Goal: Information Seeking & Learning: Find contact information

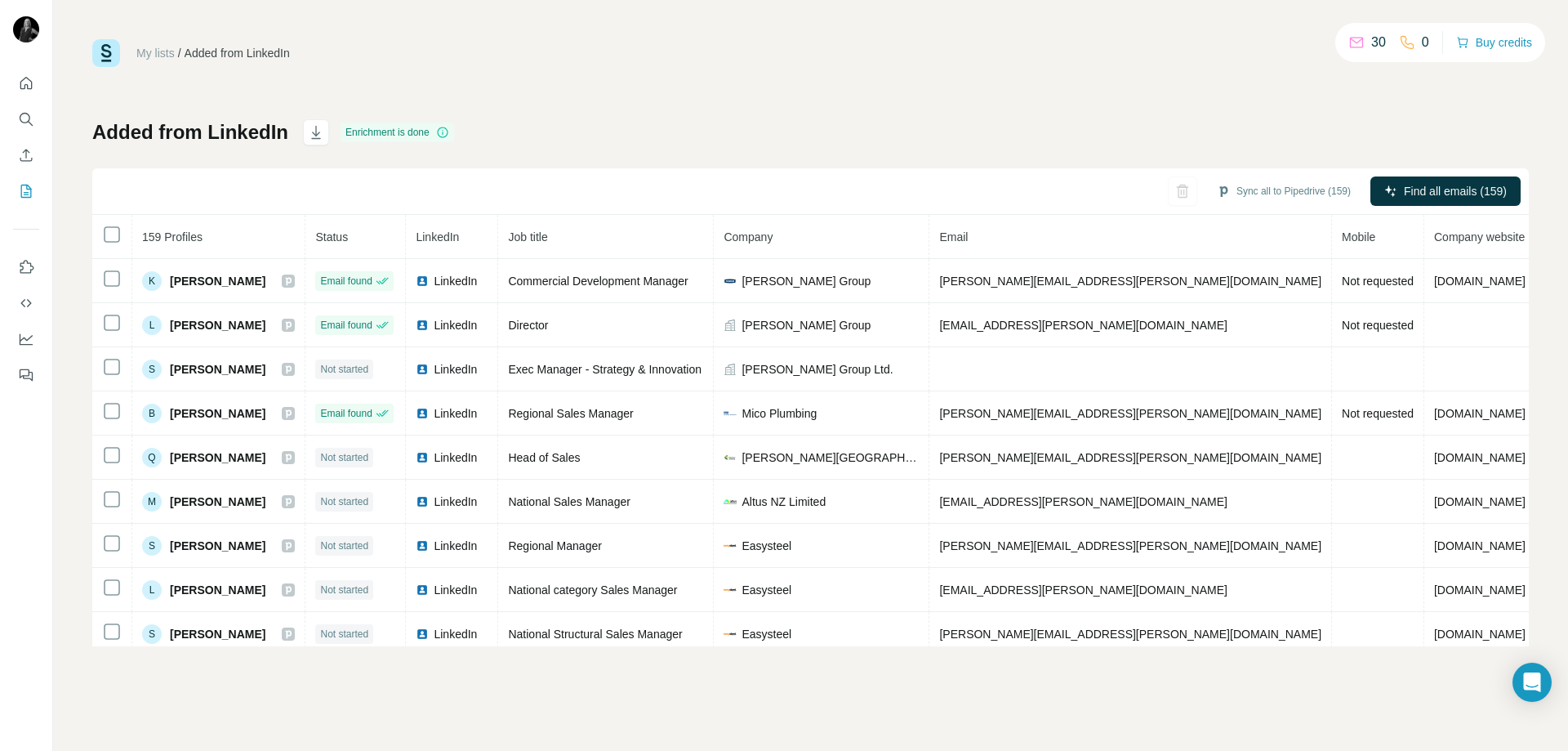
click at [1227, 128] on div "Added from LinkedIn Enrichment is done Sync all to Pipedrive (159) Find all ema…" at bounding box center [810, 383] width 1437 height 527
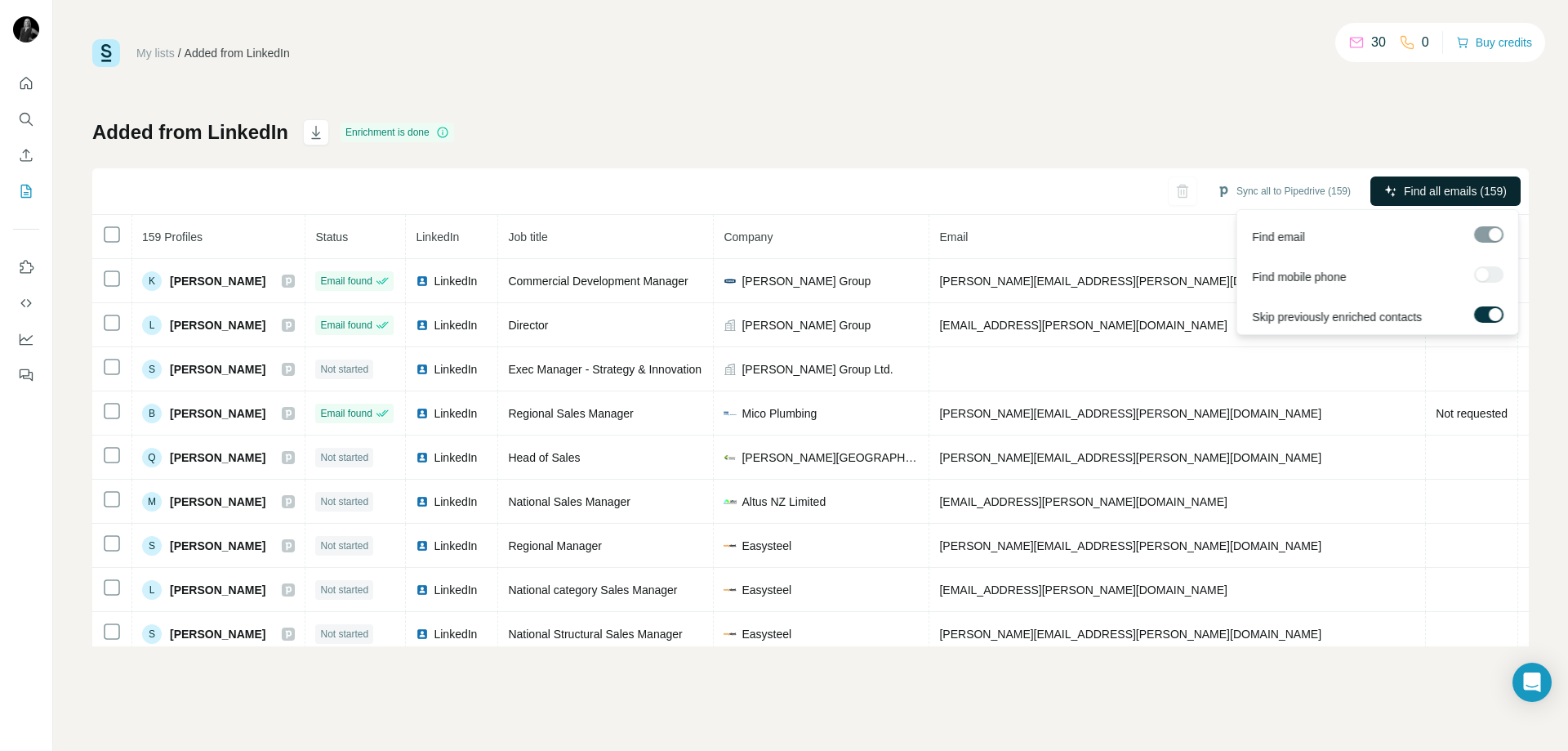
click at [1458, 190] on span "Find all emails (159)" at bounding box center [1455, 191] width 103 height 17
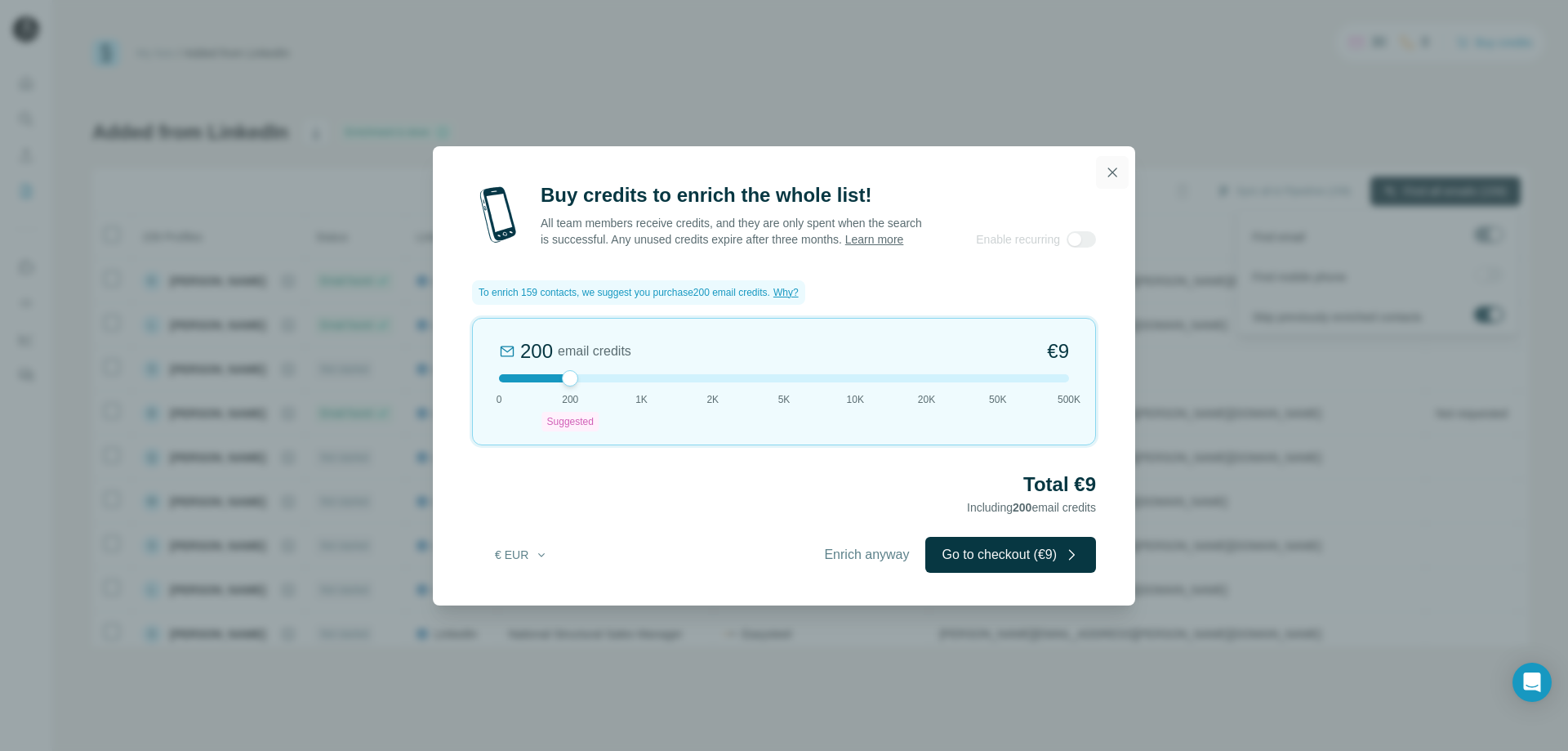
click at [1117, 164] on icon "button" at bounding box center [1112, 172] width 17 height 17
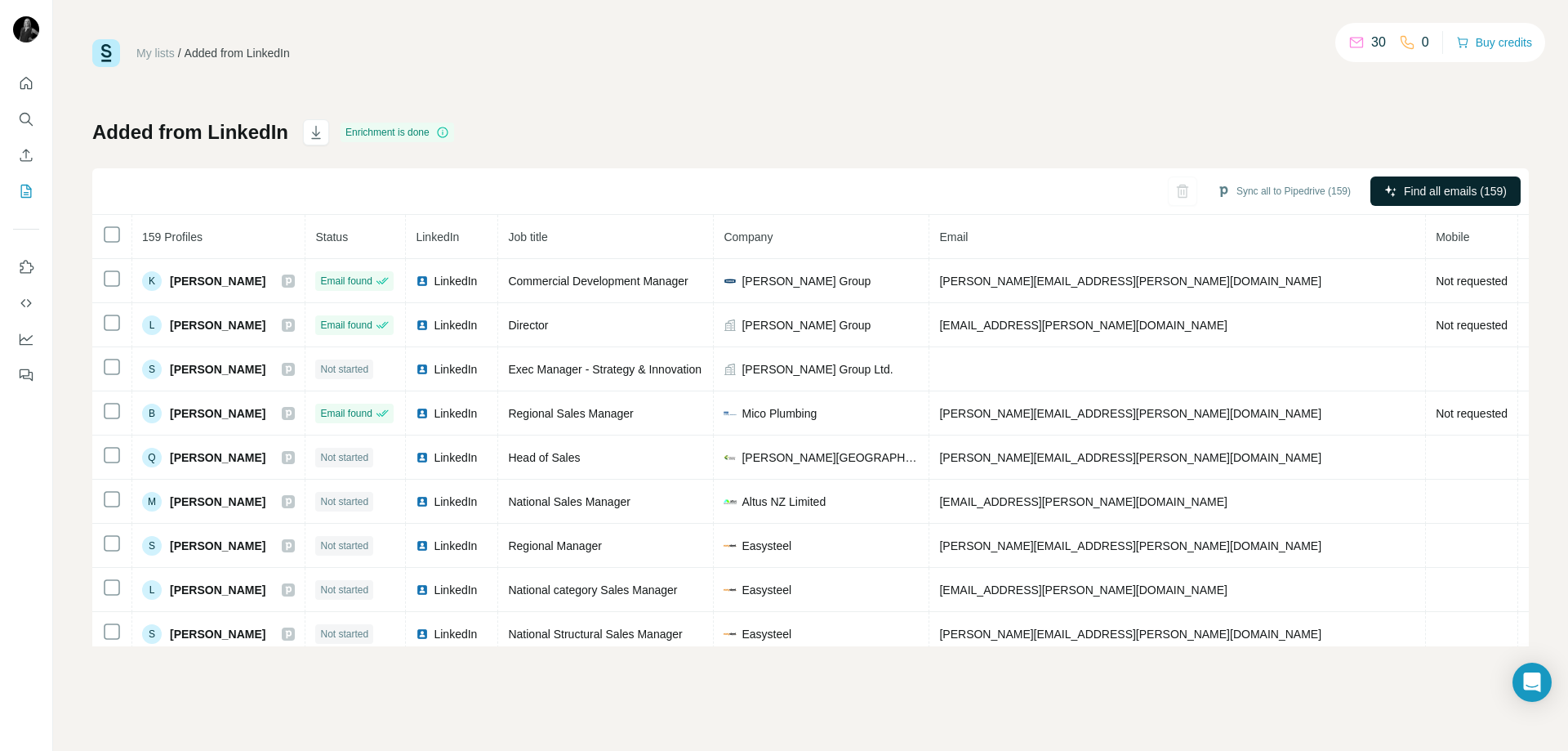
click at [1143, 75] on div "My lists / Added from LinkedIn 30 0 Buy credits Added from LinkedIn Enrichment …" at bounding box center [810, 343] width 1437 height 607
click at [1436, 239] on span "Mobile" at bounding box center [1453, 237] width 33 height 13
click at [1487, 274] on div at bounding box center [1488, 274] width 29 height 17
click at [1289, 274] on span "Find mobile phone" at bounding box center [1299, 277] width 94 height 17
click at [1285, 144] on div "Added from LinkedIn Enrichment is done Sync all to Pipedrive (159) Find all ema…" at bounding box center [810, 383] width 1437 height 527
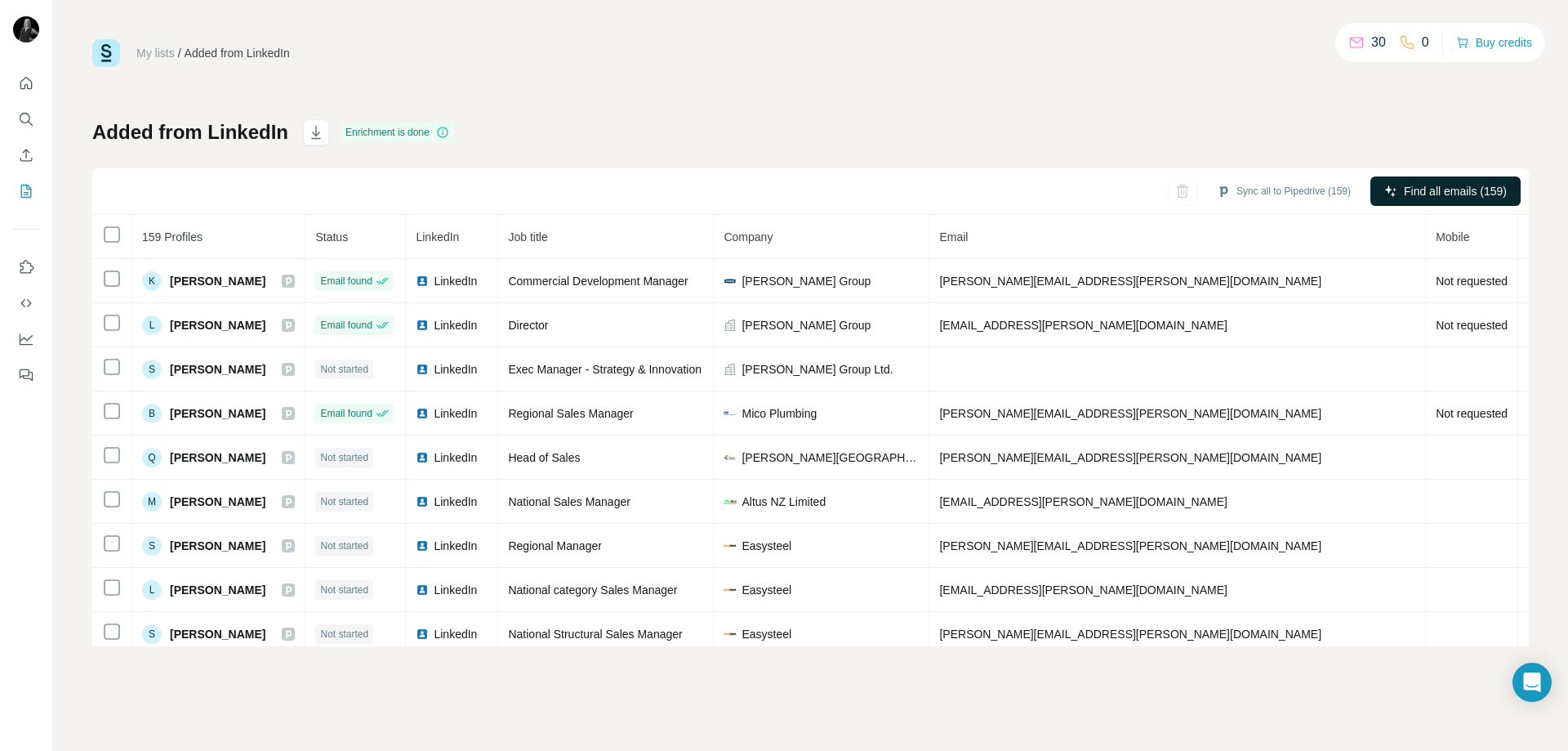
click at [1412, 44] on div "0" at bounding box center [1414, 42] width 30 height 19
click at [1499, 42] on button "Buy credits" at bounding box center [1494, 42] width 76 height 23
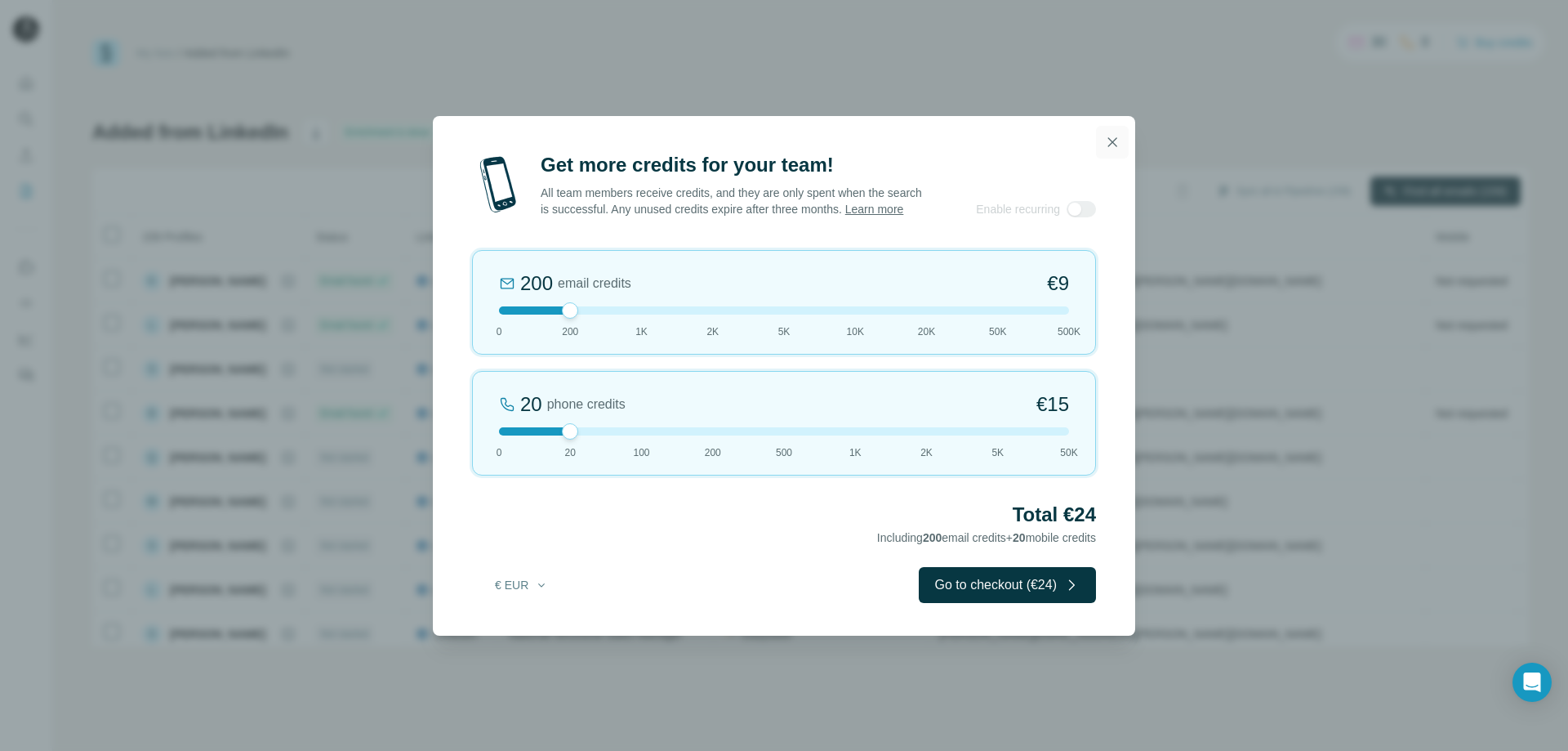
click at [1117, 134] on icon "button" at bounding box center [1112, 142] width 17 height 17
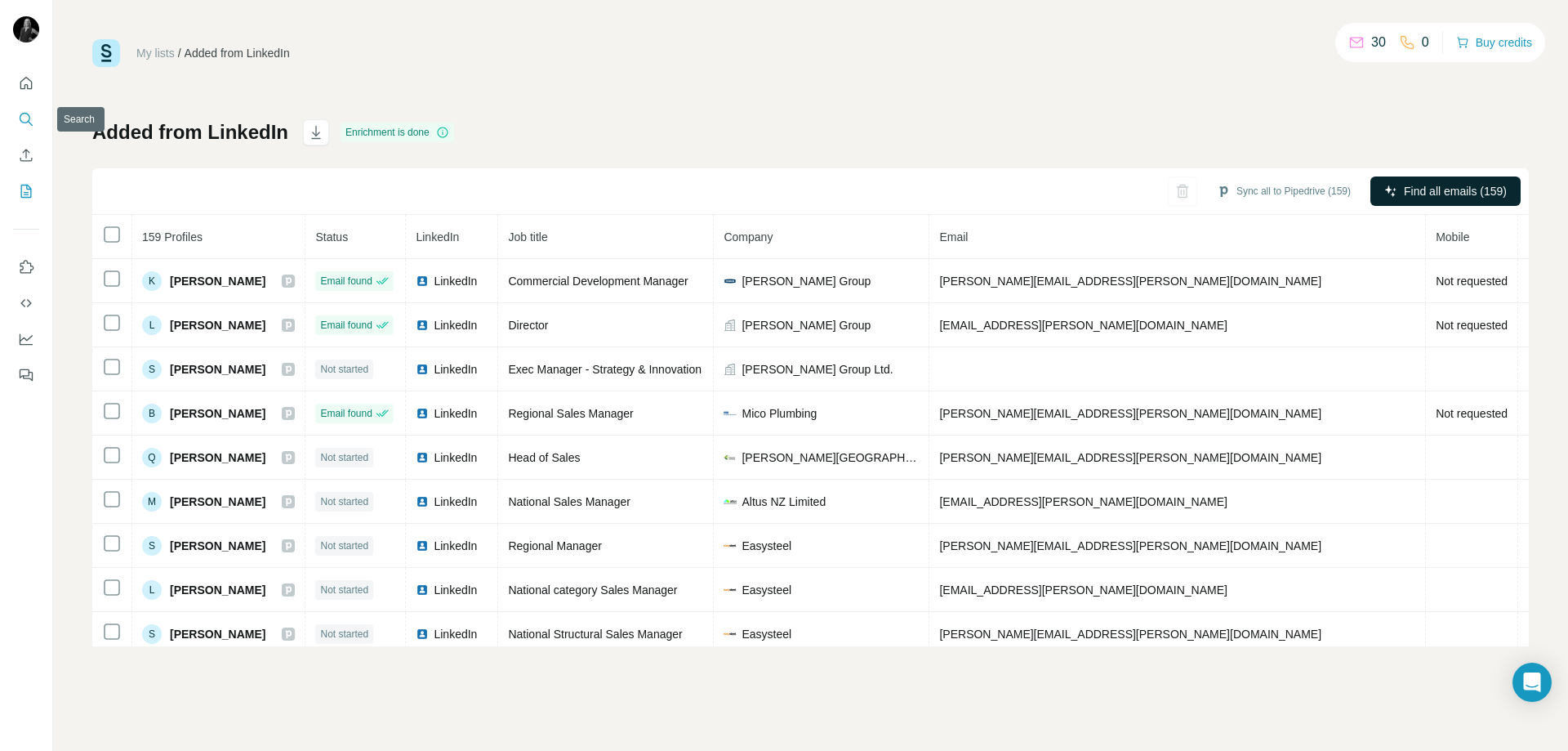
click at [18, 112] on button "Search" at bounding box center [26, 119] width 26 height 29
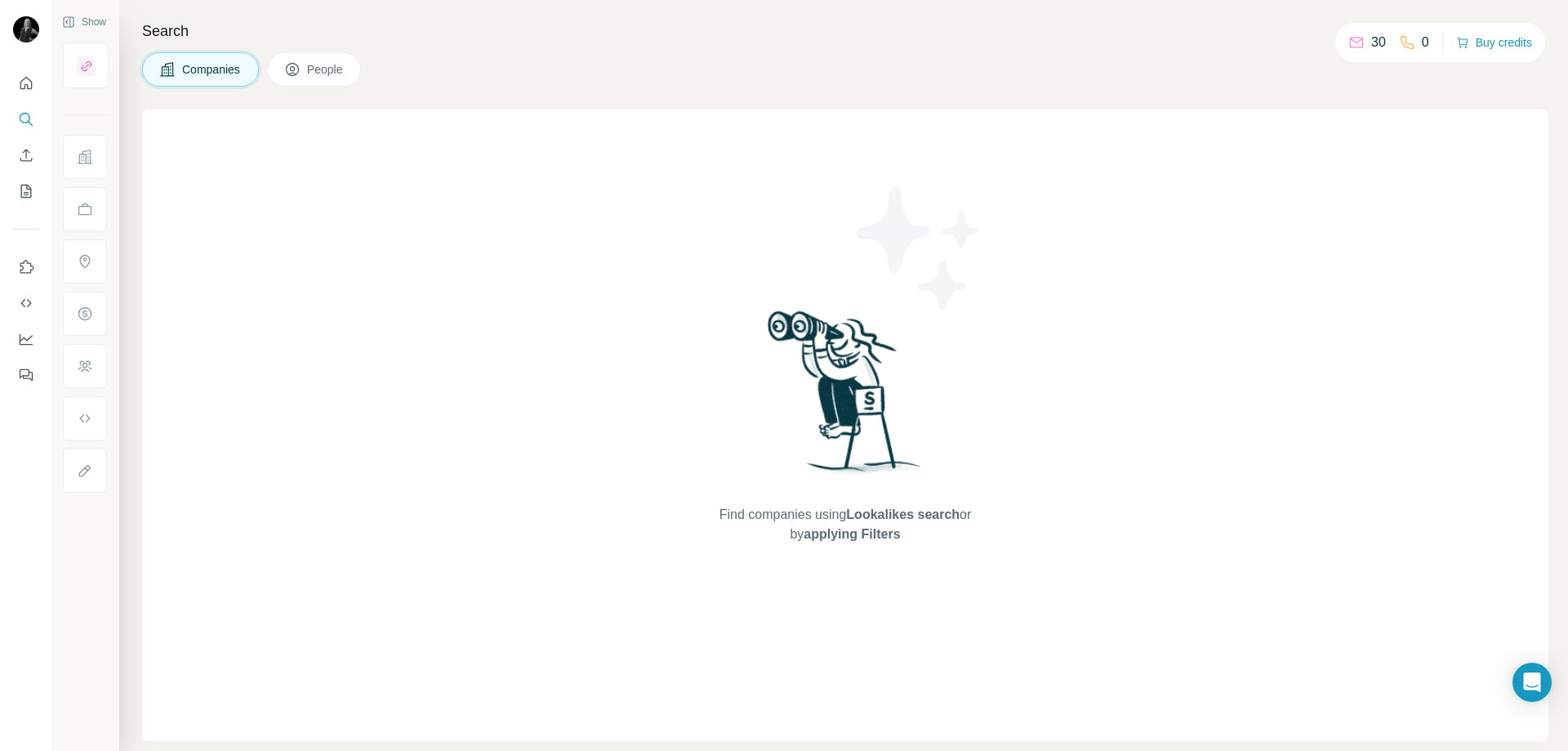
click at [321, 70] on span "People" at bounding box center [325, 69] width 38 height 17
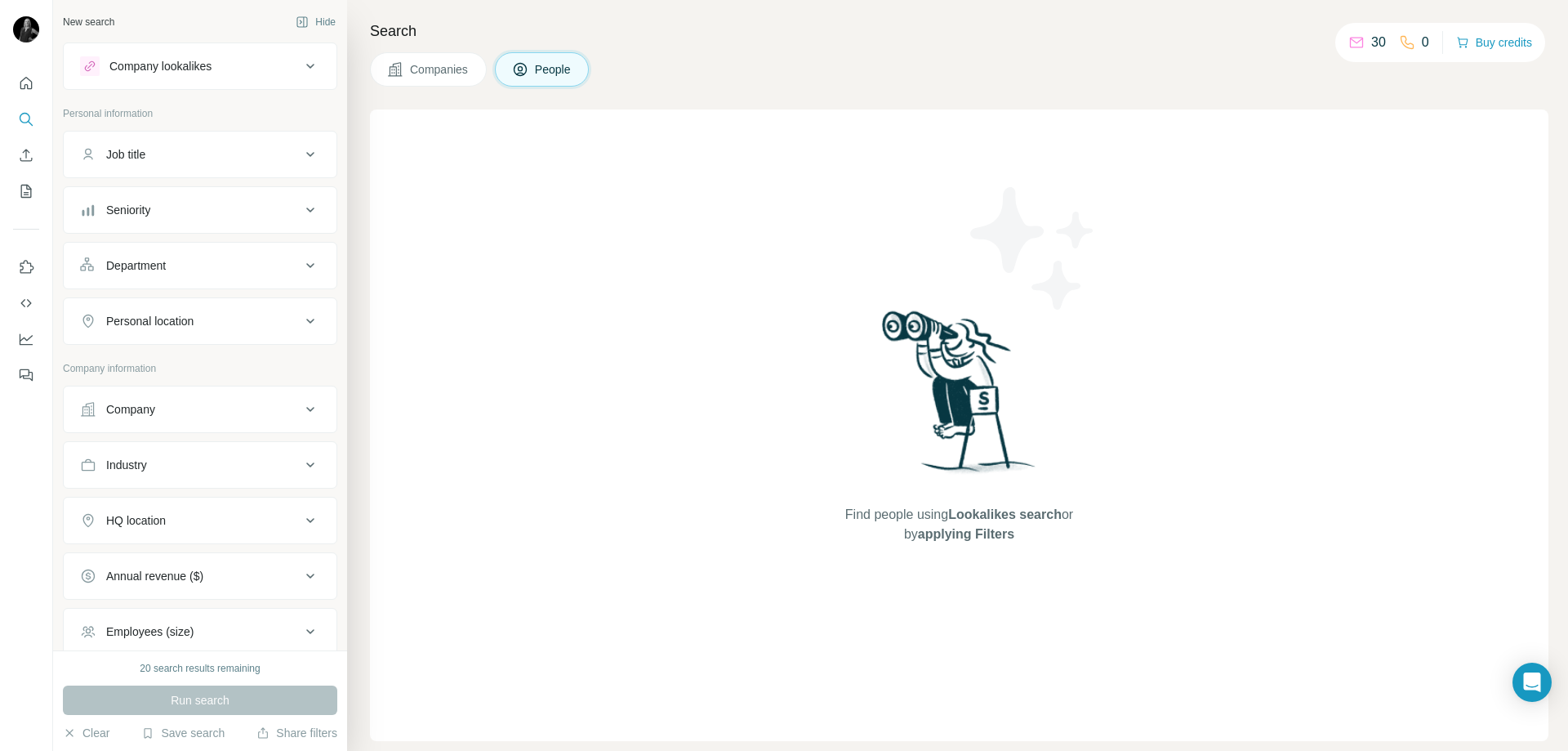
click at [539, 66] on span "People" at bounding box center [554, 69] width 38 height 17
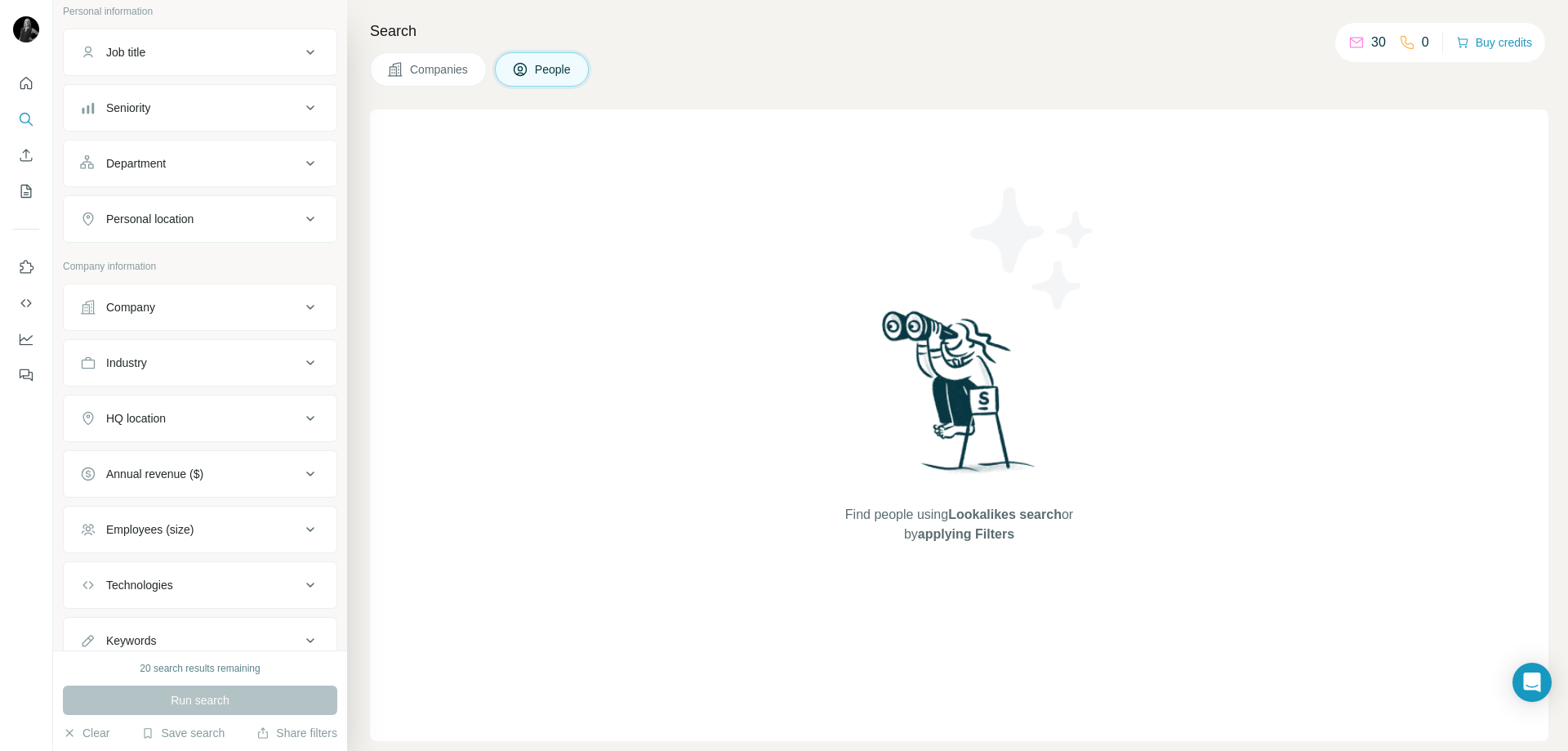
scroll to position [162, 0]
click at [301, 583] on icon at bounding box center [310, 581] width 19 height 19
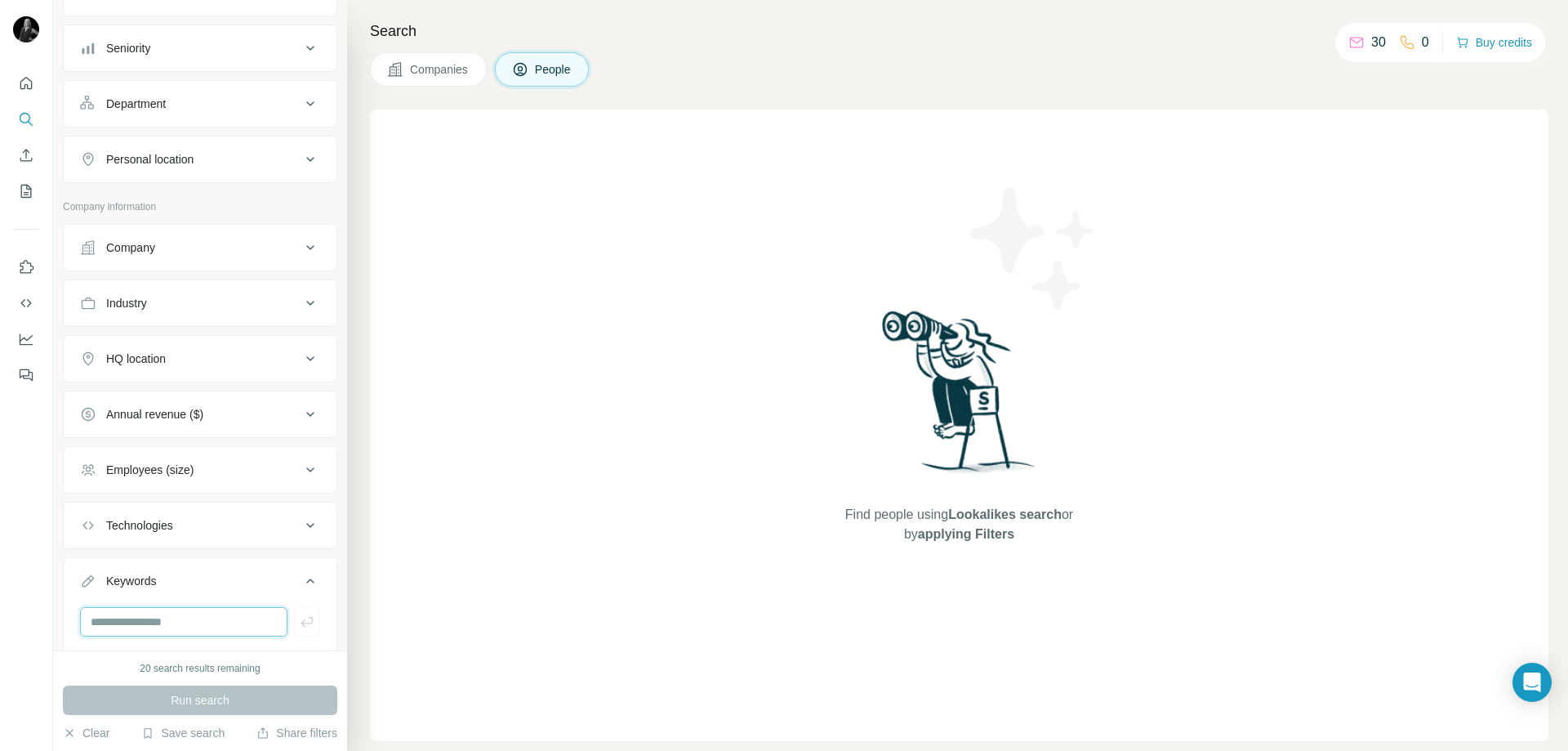
click at [200, 621] on input "text" at bounding box center [184, 621] width 207 height 29
paste input "**********"
type input "**********"
click at [215, 699] on span "Run search" at bounding box center [200, 700] width 59 height 17
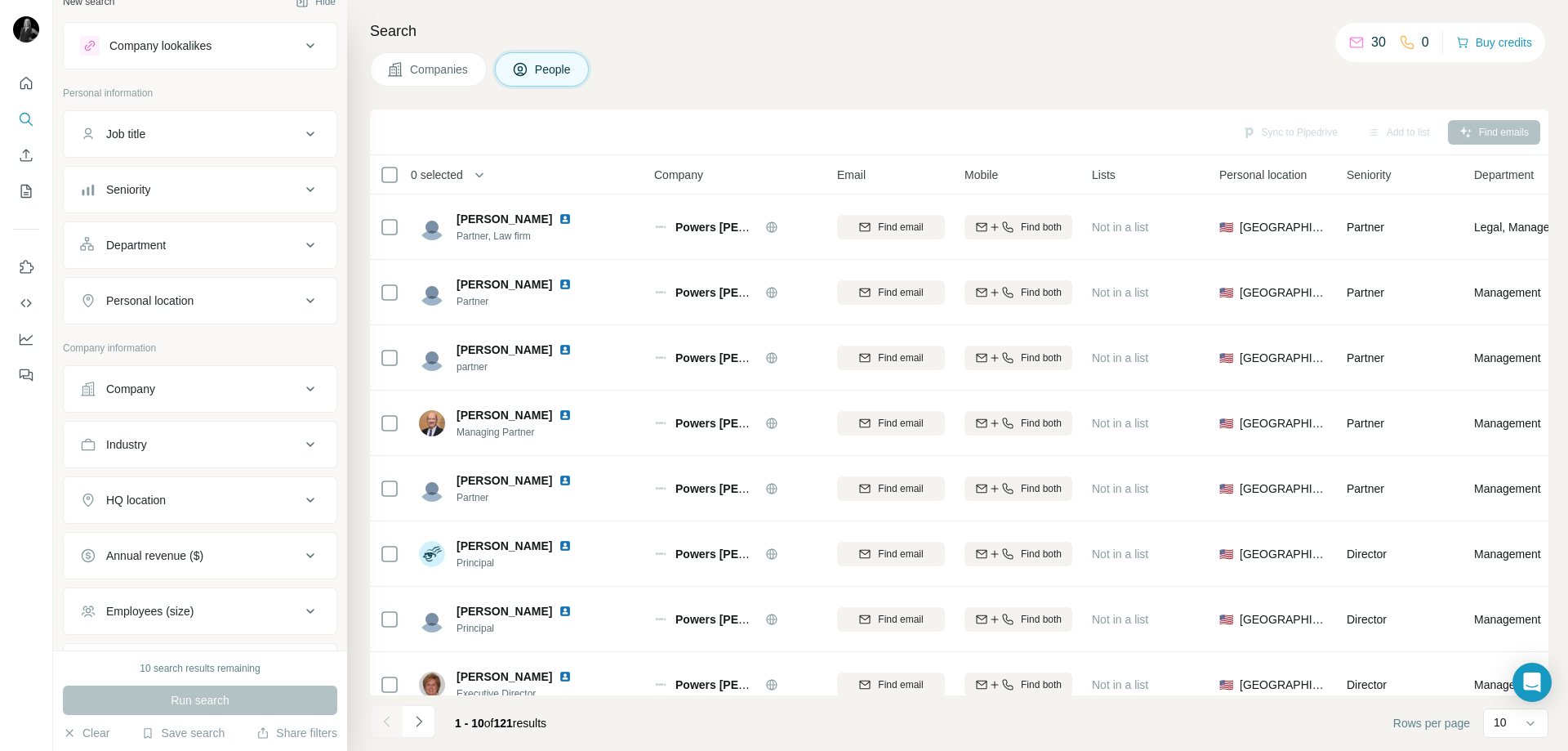
scroll to position [82, 0]
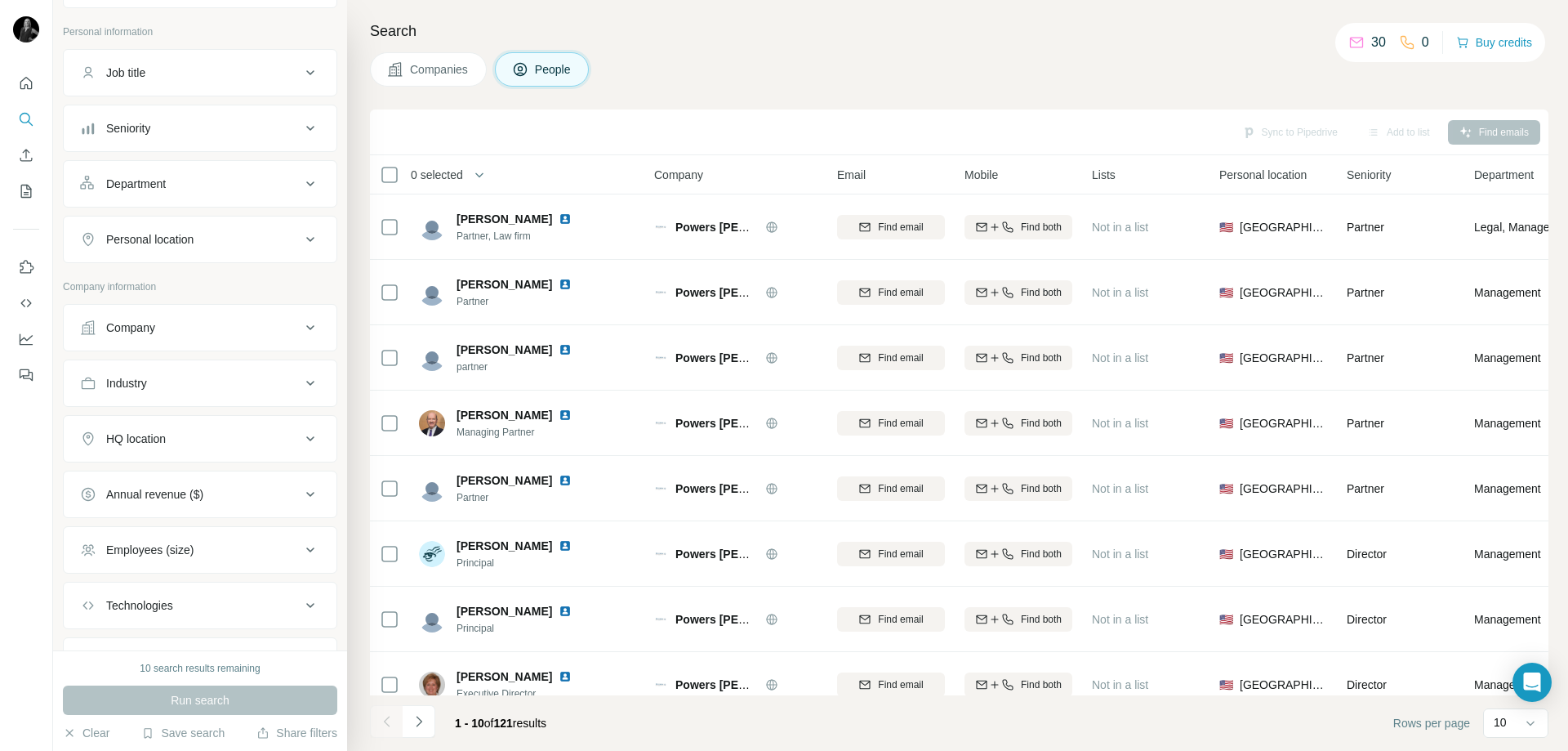
click at [281, 324] on div "Company" at bounding box center [190, 327] width 221 height 17
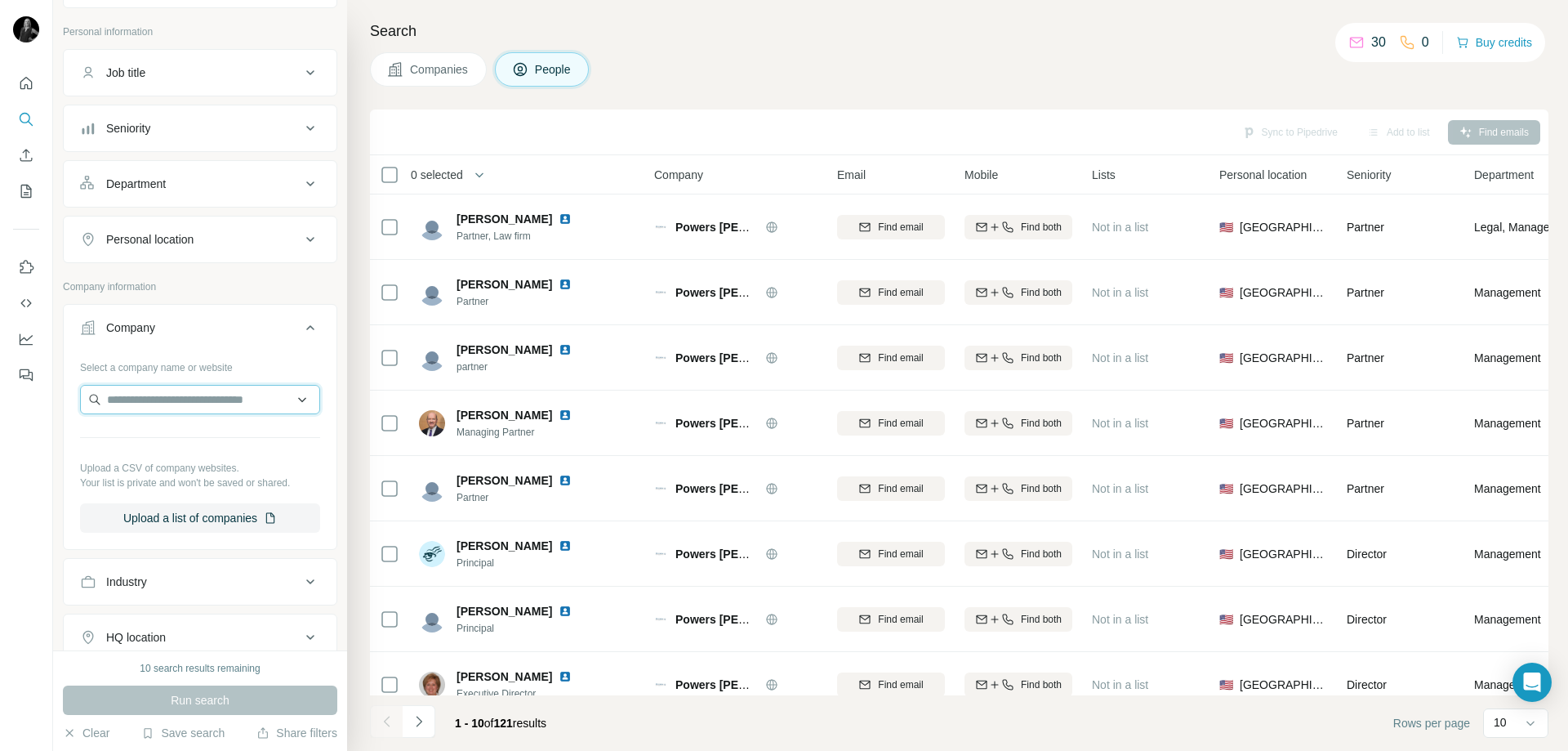
click at [172, 400] on input "text" at bounding box center [200, 399] width 240 height 29
paste input "**********"
type input "**********"
click at [242, 452] on div "Steel & Tube Hldgs steelandtube.co.nz" at bounding box center [194, 443] width 220 height 44
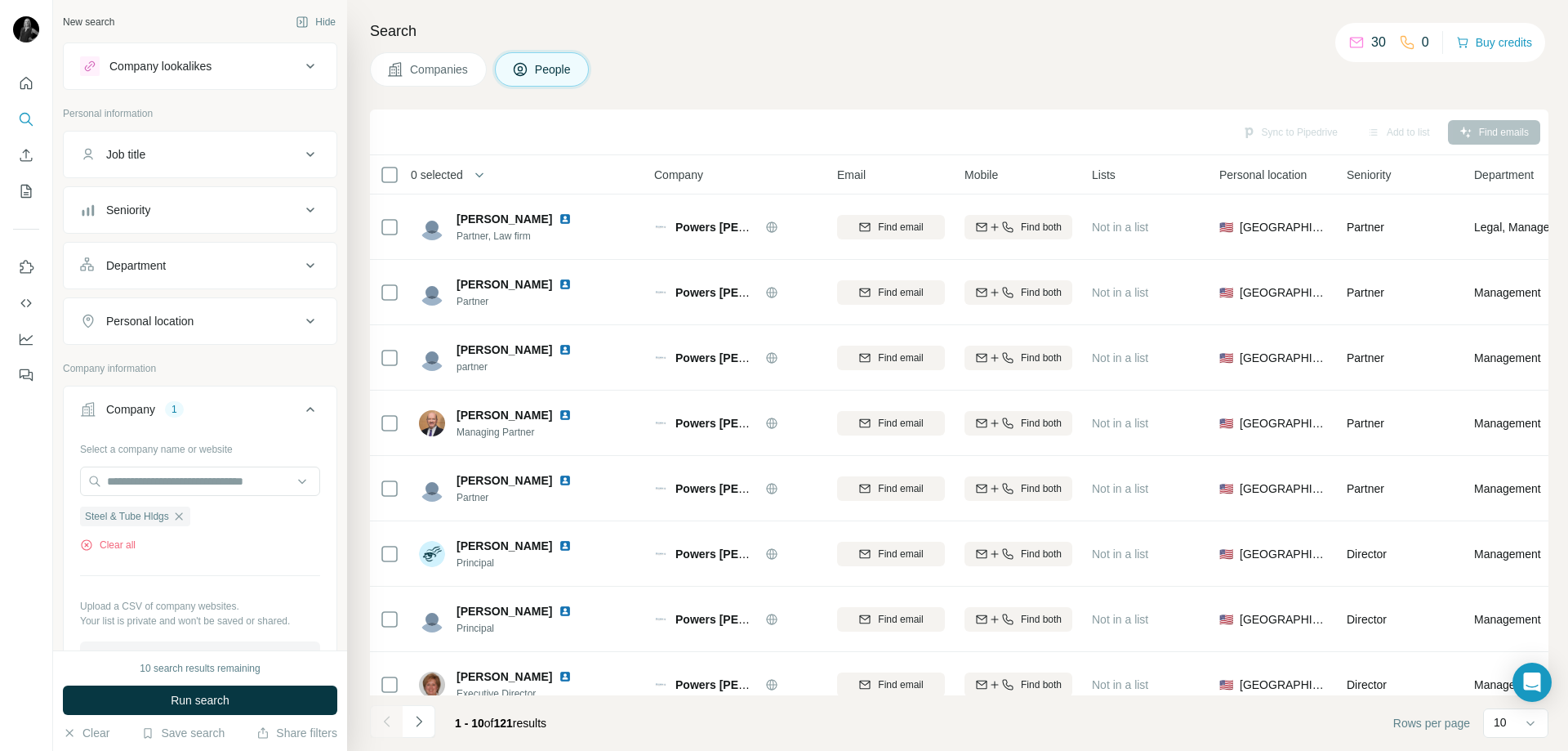
click at [248, 327] on div "Personal location" at bounding box center [190, 321] width 221 height 17
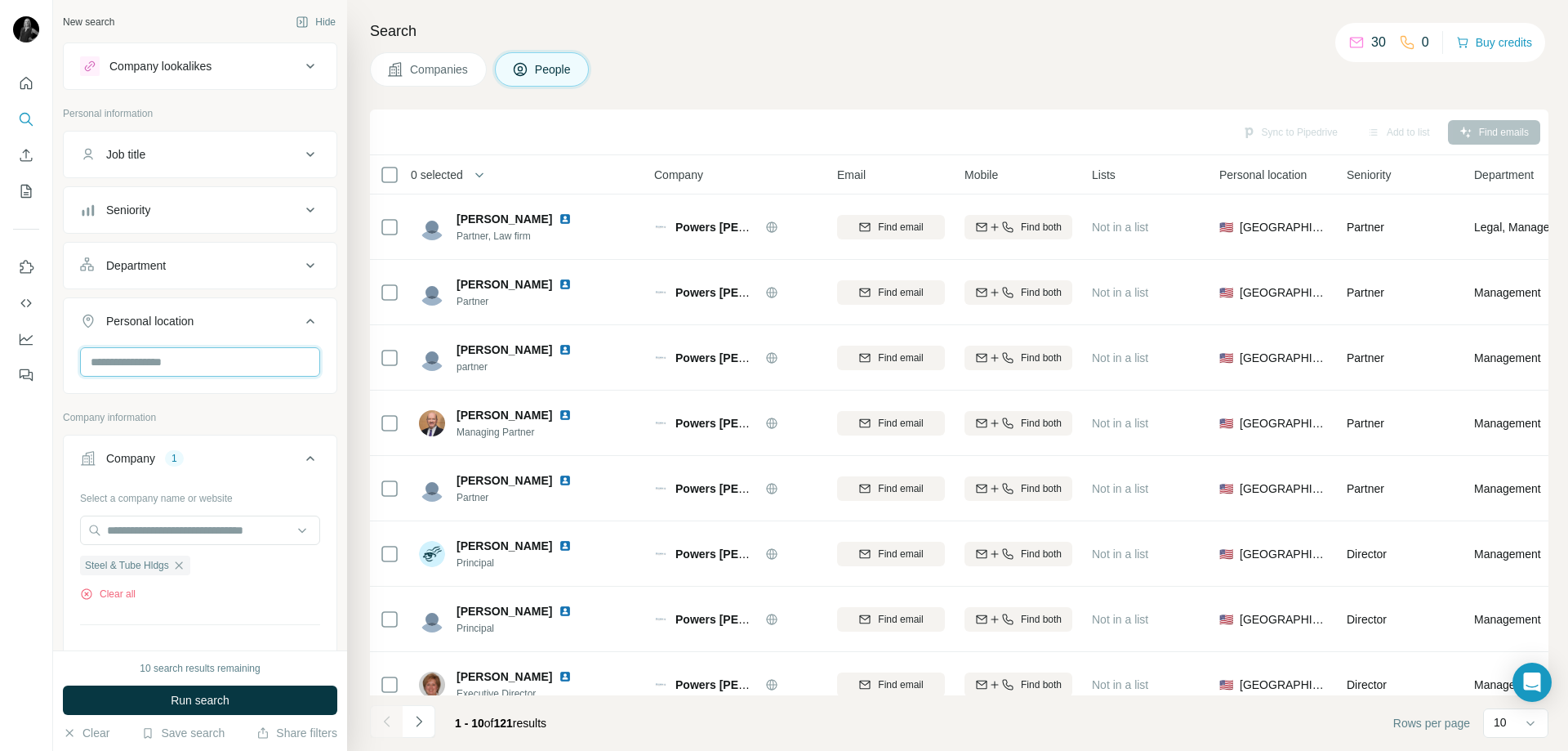
click at [226, 358] on input "text" at bounding box center [200, 361] width 240 height 29
type input "***"
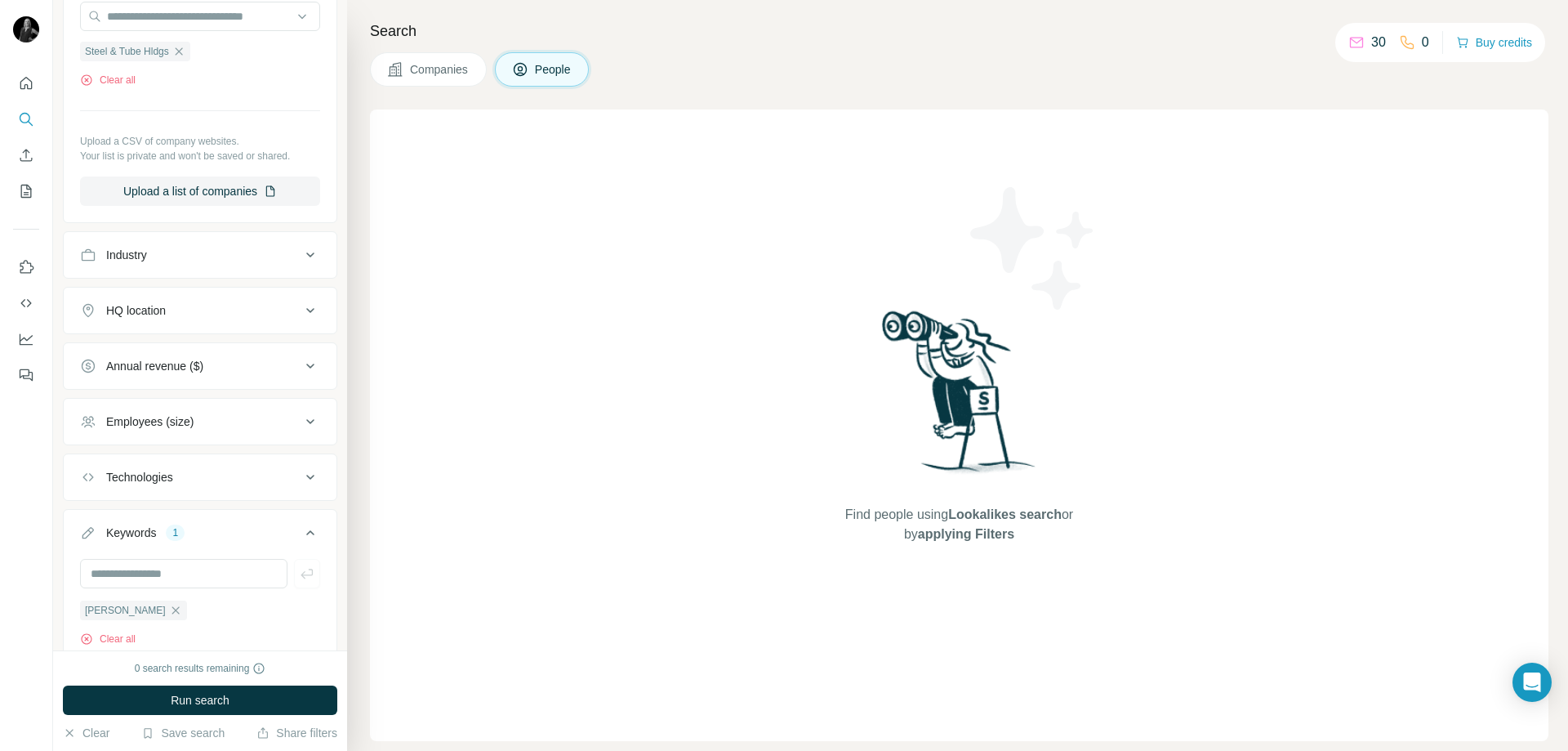
scroll to position [633, 0]
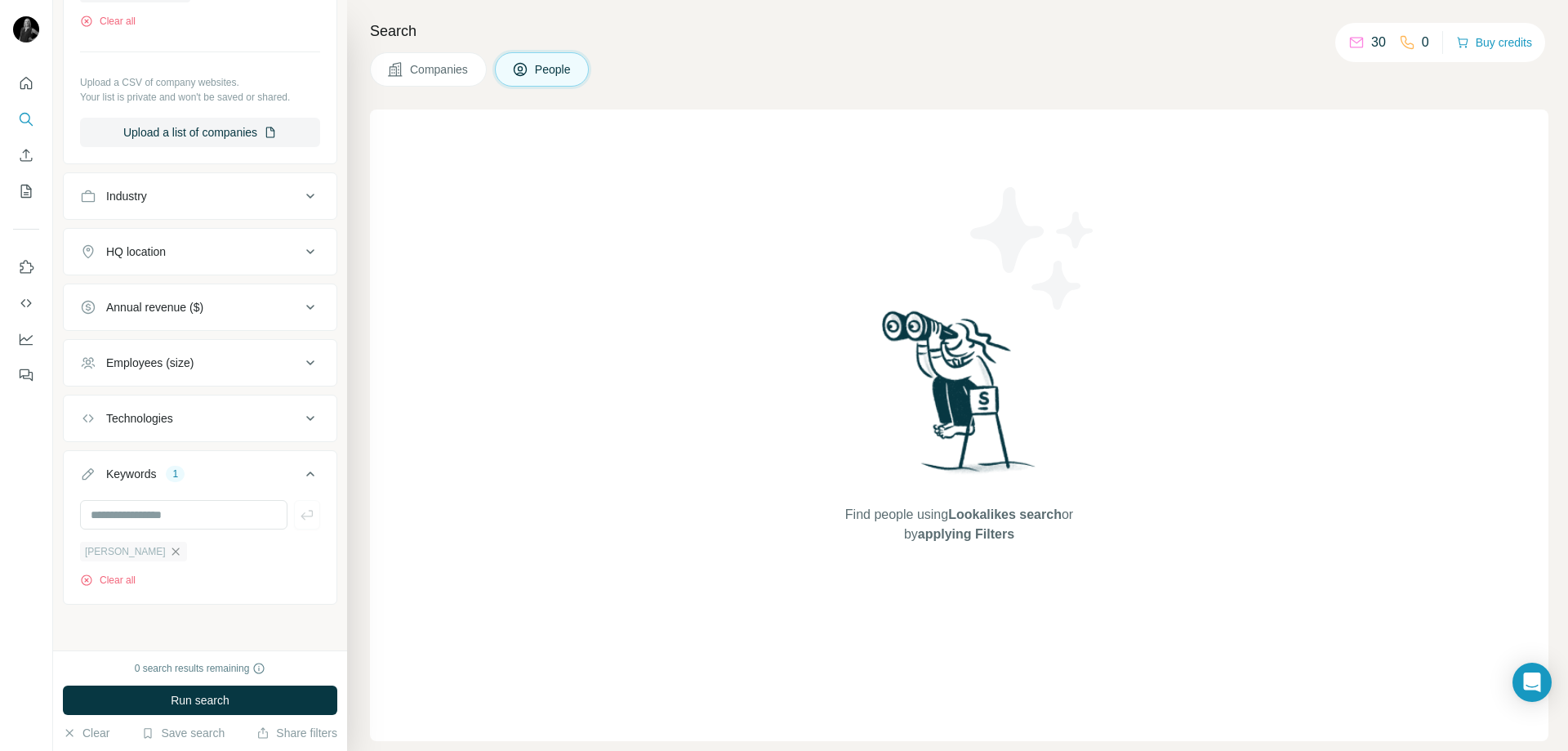
click at [169, 556] on icon "button" at bounding box center [175, 551] width 13 height 13
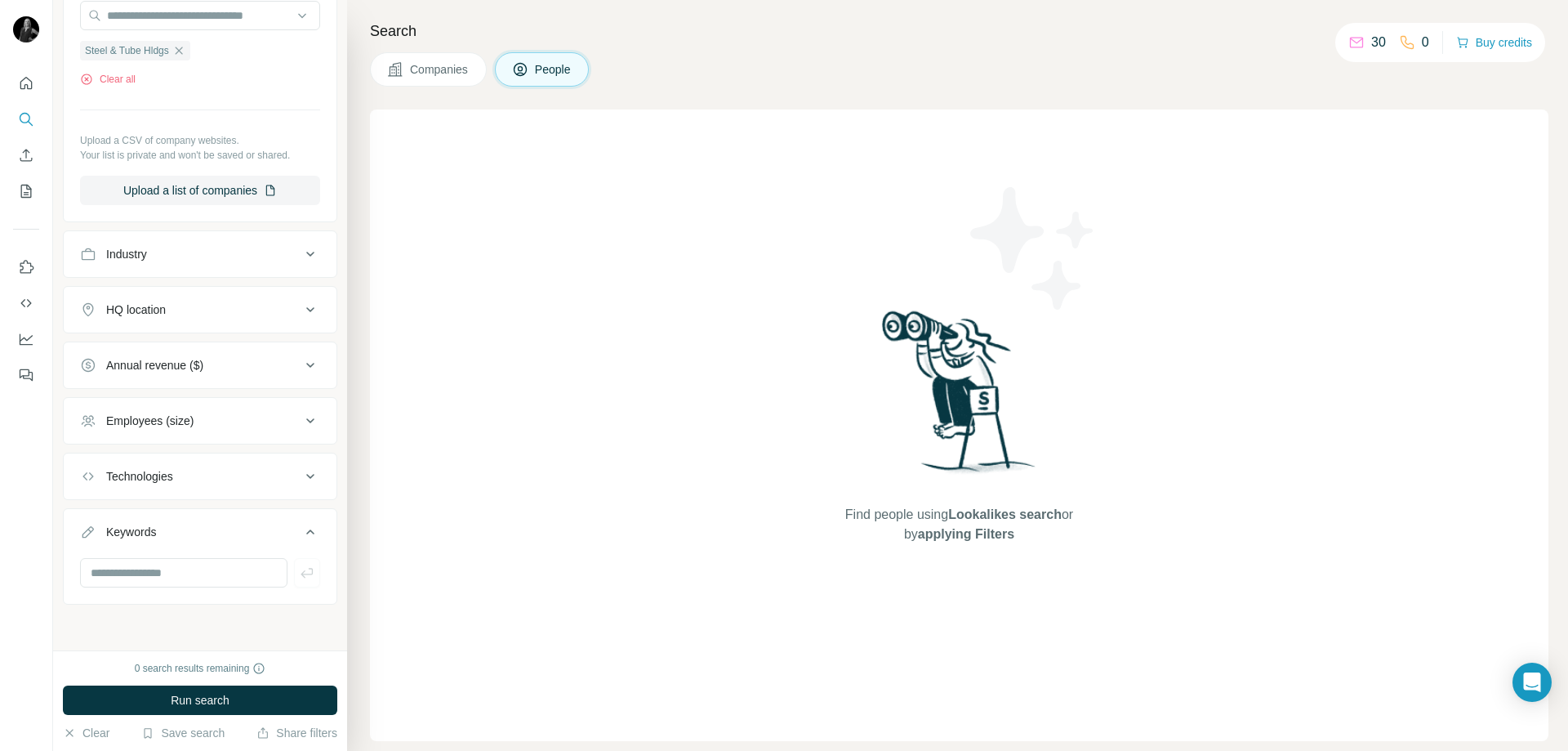
scroll to position [574, 0]
click at [192, 707] on span "Run search" at bounding box center [200, 700] width 59 height 17
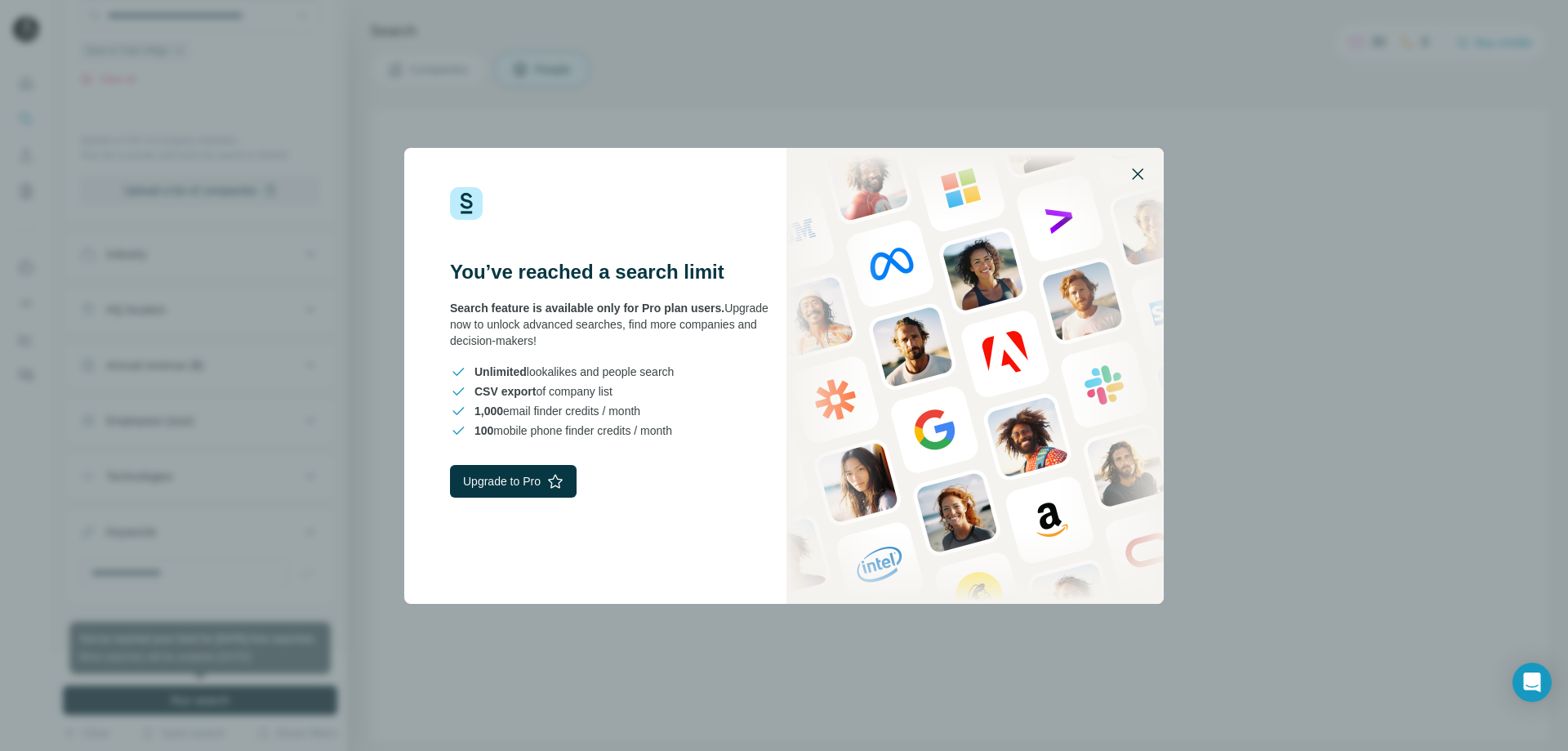
click at [1141, 172] on icon "button" at bounding box center [1137, 174] width 19 height 19
